Goal: Entertainment & Leisure: Consume media (video, audio)

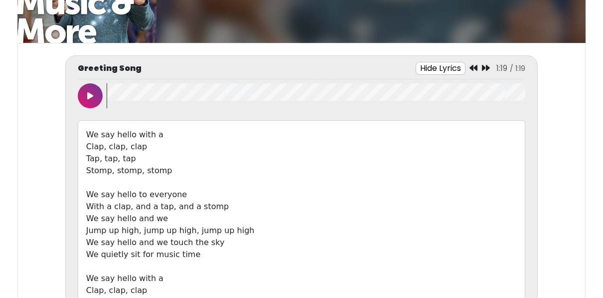
scroll to position [97, 0]
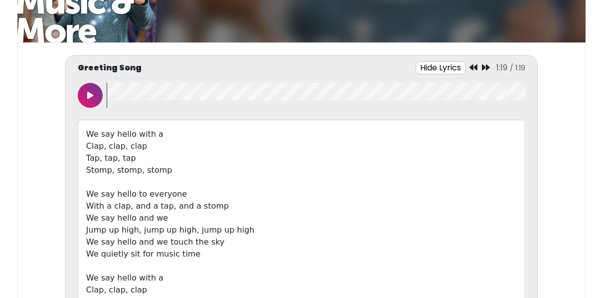
click at [98, 90] on button at bounding box center [90, 95] width 25 height 25
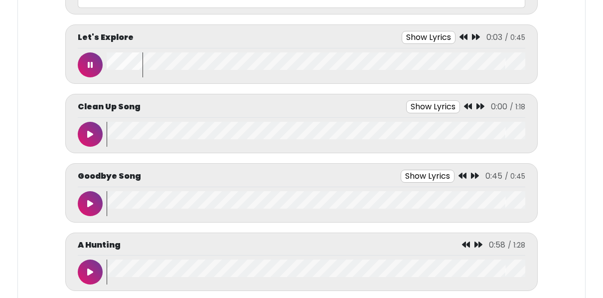
scroll to position [477, 0]
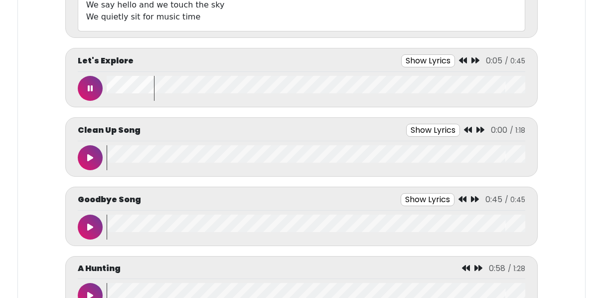
click at [439, 59] on button "Show Lyrics" at bounding box center [428, 60] width 54 height 13
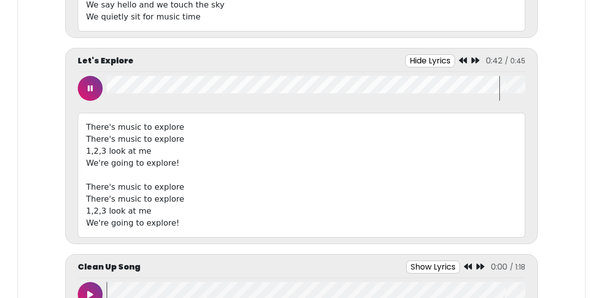
click at [85, 85] on button at bounding box center [90, 88] width 25 height 25
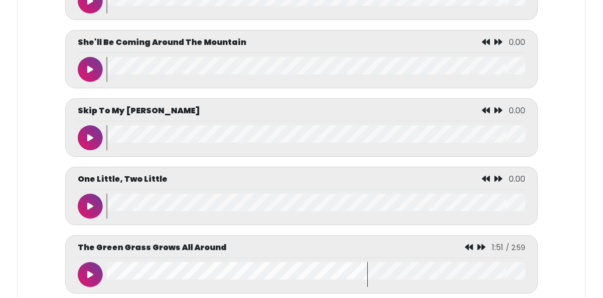
scroll to position [4710, 0]
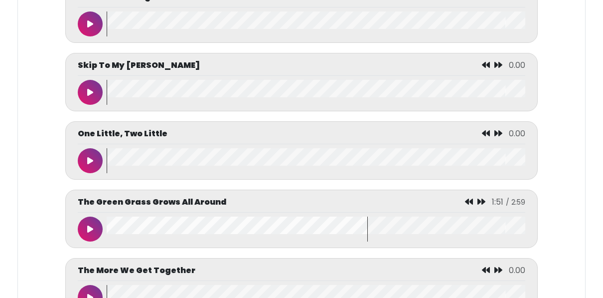
click at [107, 232] on wave at bounding box center [316, 228] width 419 height 25
click at [95, 232] on button at bounding box center [90, 228] width 25 height 25
click at [94, 233] on button at bounding box center [90, 228] width 25 height 25
click at [89, 233] on icon at bounding box center [90, 229] width 5 height 8
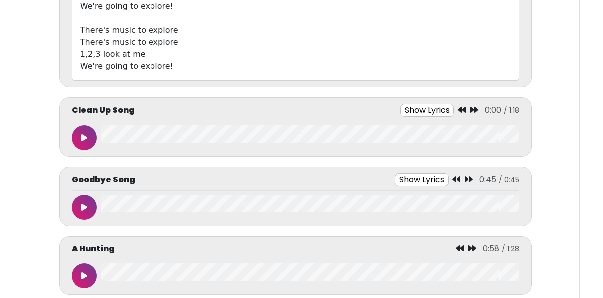
scroll to position [634, 0]
click at [91, 131] on button at bounding box center [84, 137] width 25 height 25
click at [420, 104] on button "Show Lyrics" at bounding box center [428, 109] width 54 height 13
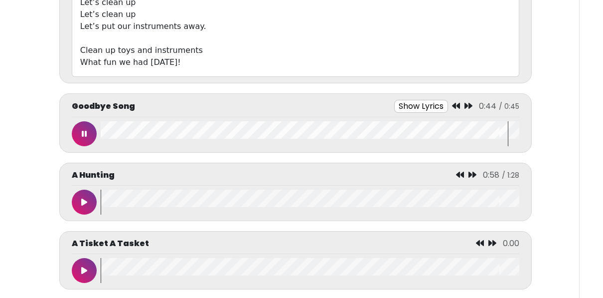
scroll to position [1058, 0]
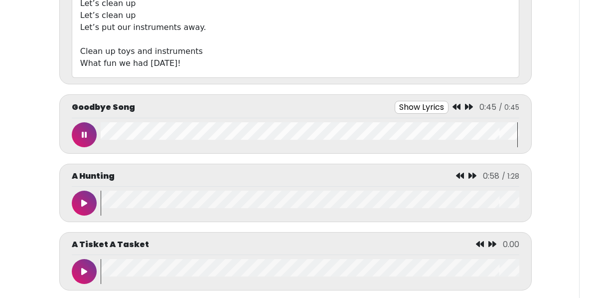
click at [84, 131] on icon at bounding box center [84, 135] width 5 height 8
